Goal: Find specific page/section: Find specific page/section

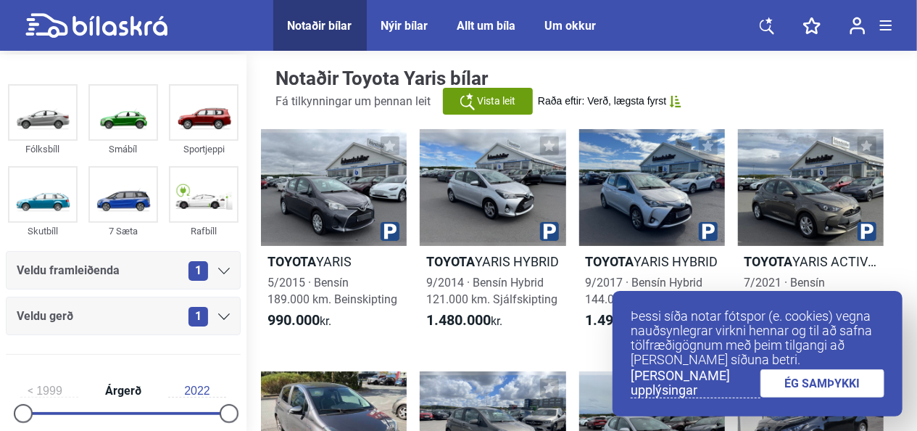
click at [828, 393] on link "ÉG SAMÞYKKI" at bounding box center [823, 383] width 125 height 28
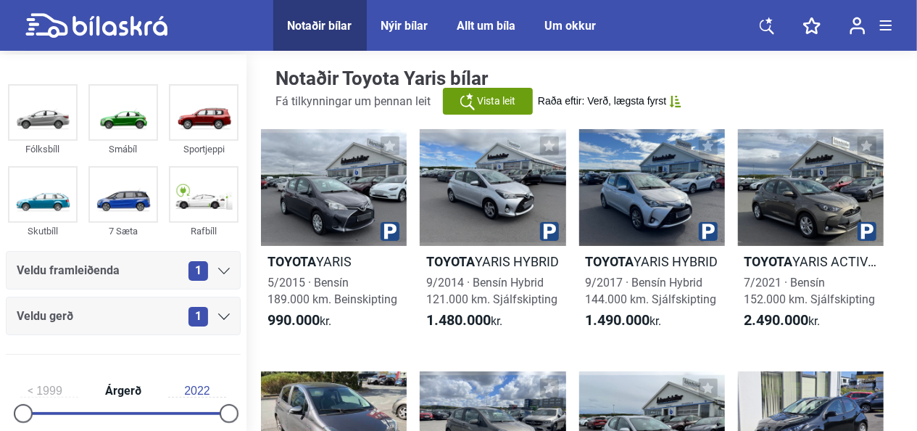
click at [811, 42] on link at bounding box center [812, 25] width 46 height 51
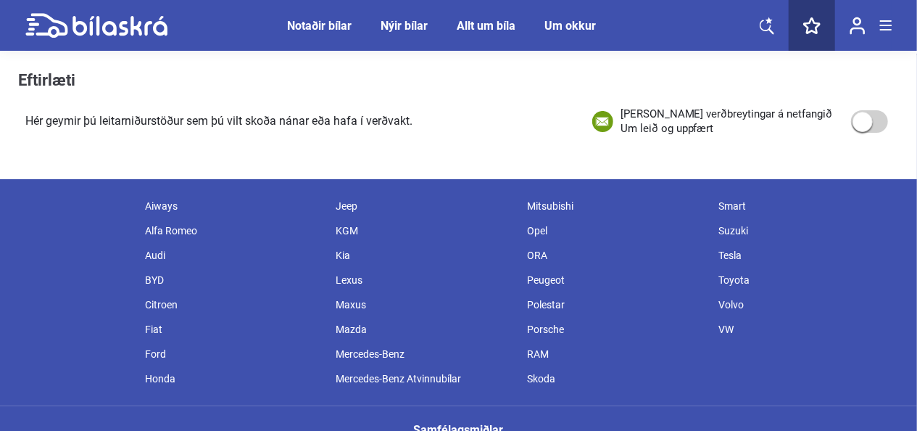
checkbox input "false"
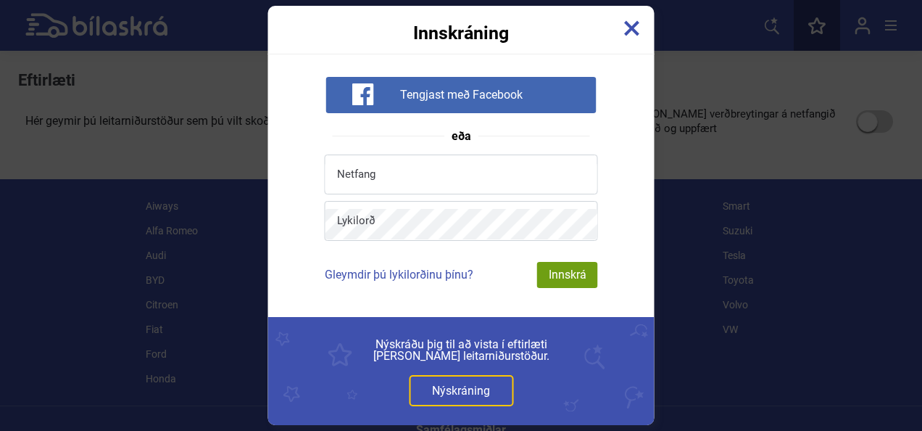
click at [631, 26] on img at bounding box center [632, 28] width 16 height 16
